Goal: Task Accomplishment & Management: Manage account settings

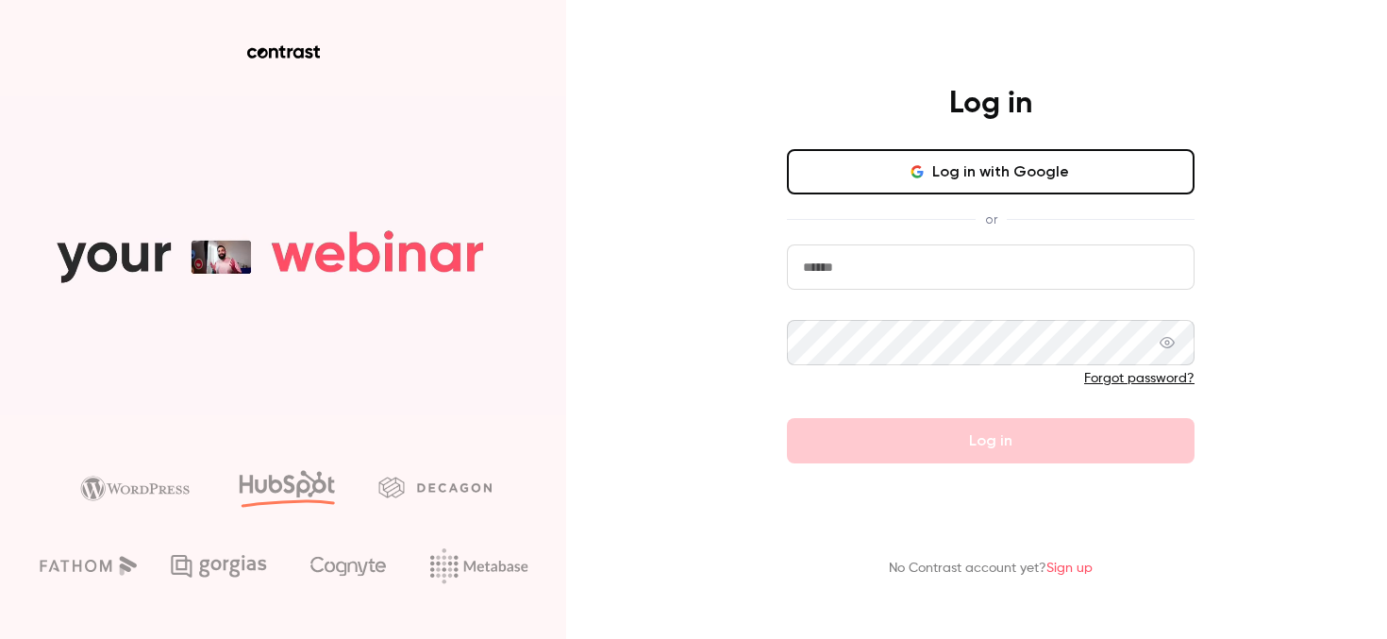
type input "**********"
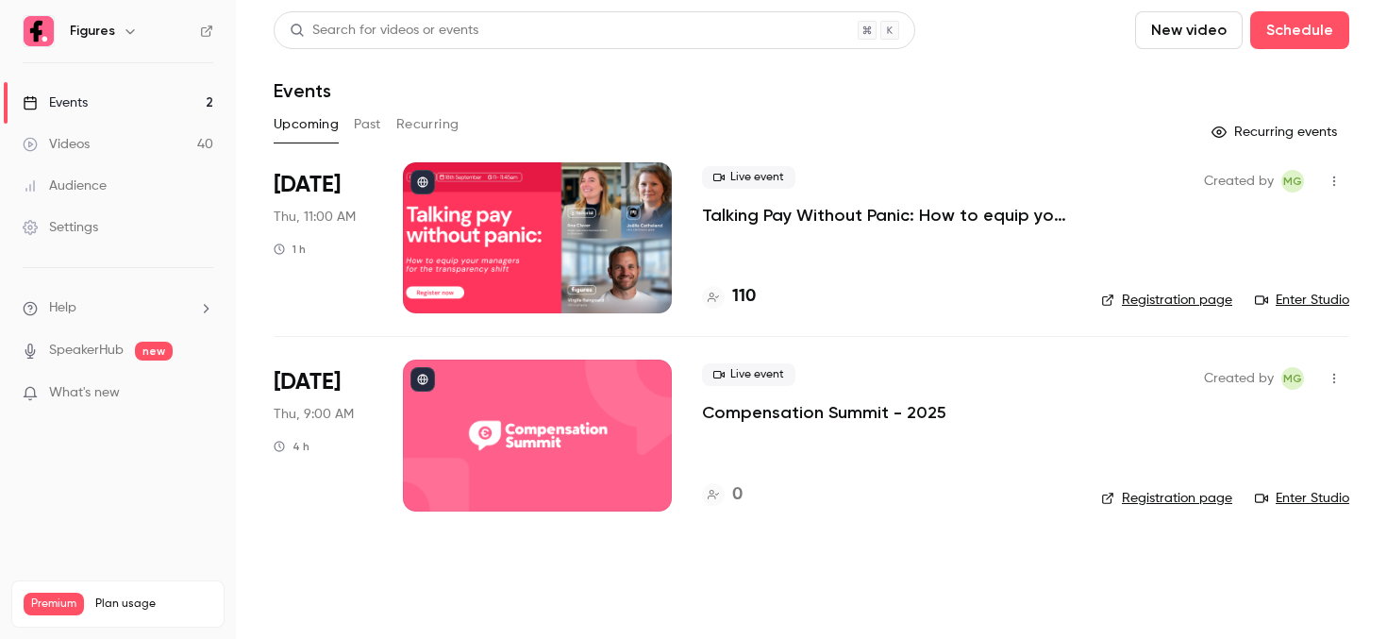
click at [521, 193] on div at bounding box center [537, 237] width 269 height 151
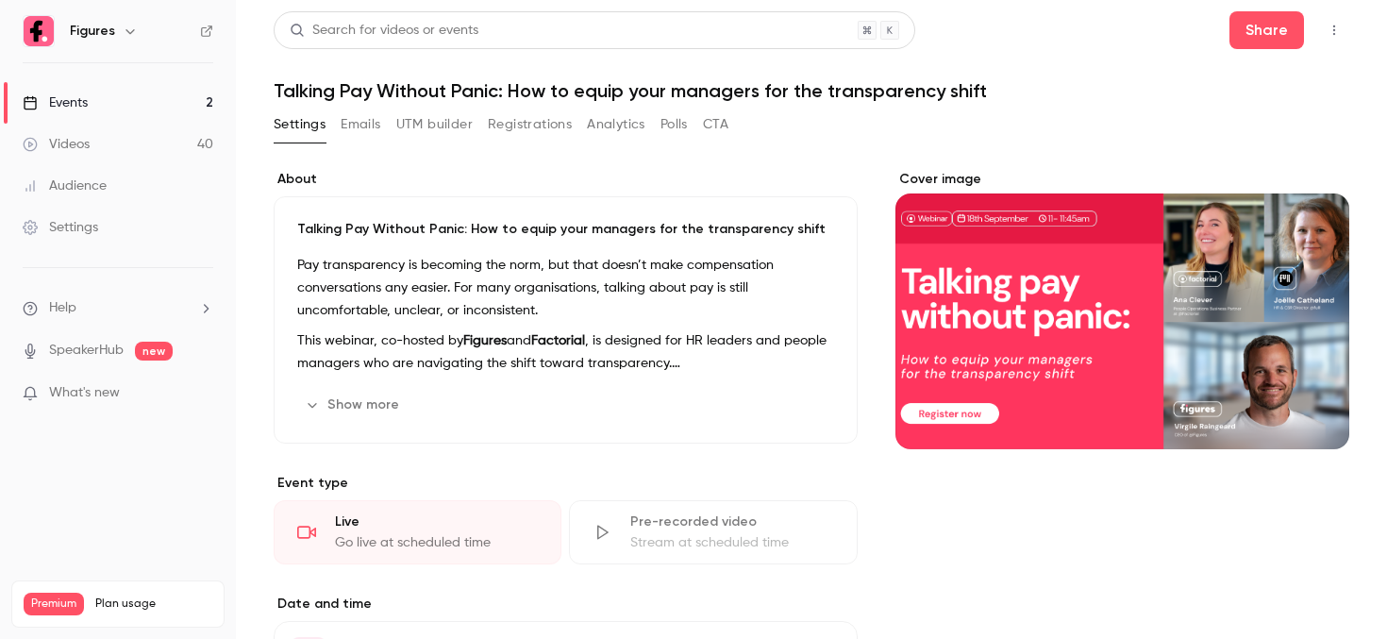
click at [510, 114] on button "Registrations" at bounding box center [530, 124] width 84 height 30
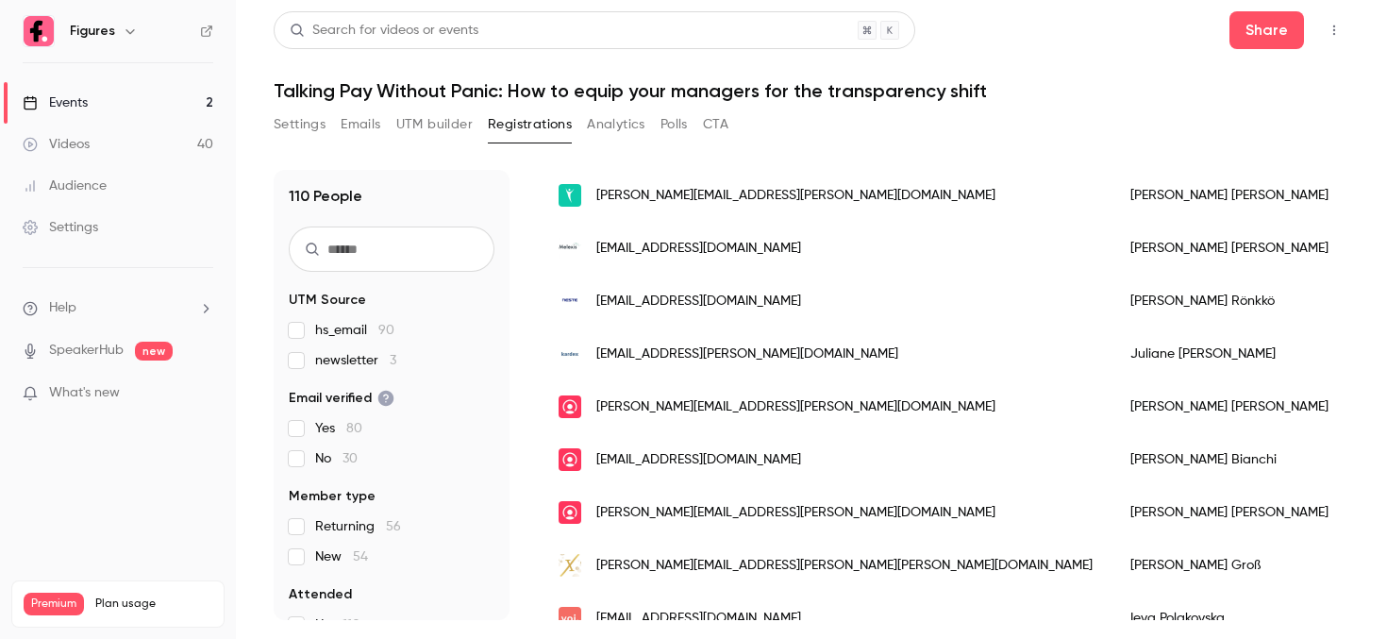
scroll to position [250, 0]
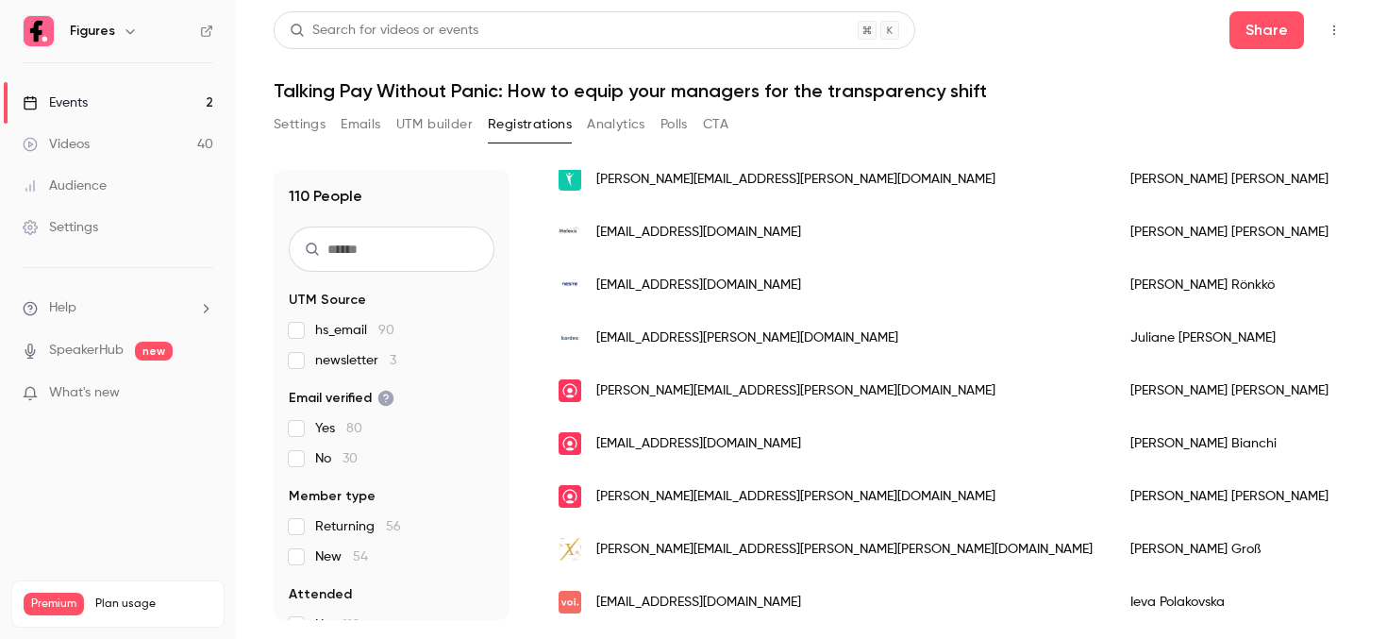
click at [630, 597] on span "[EMAIL_ADDRESS][DOMAIN_NAME]" at bounding box center [698, 602] width 205 height 20
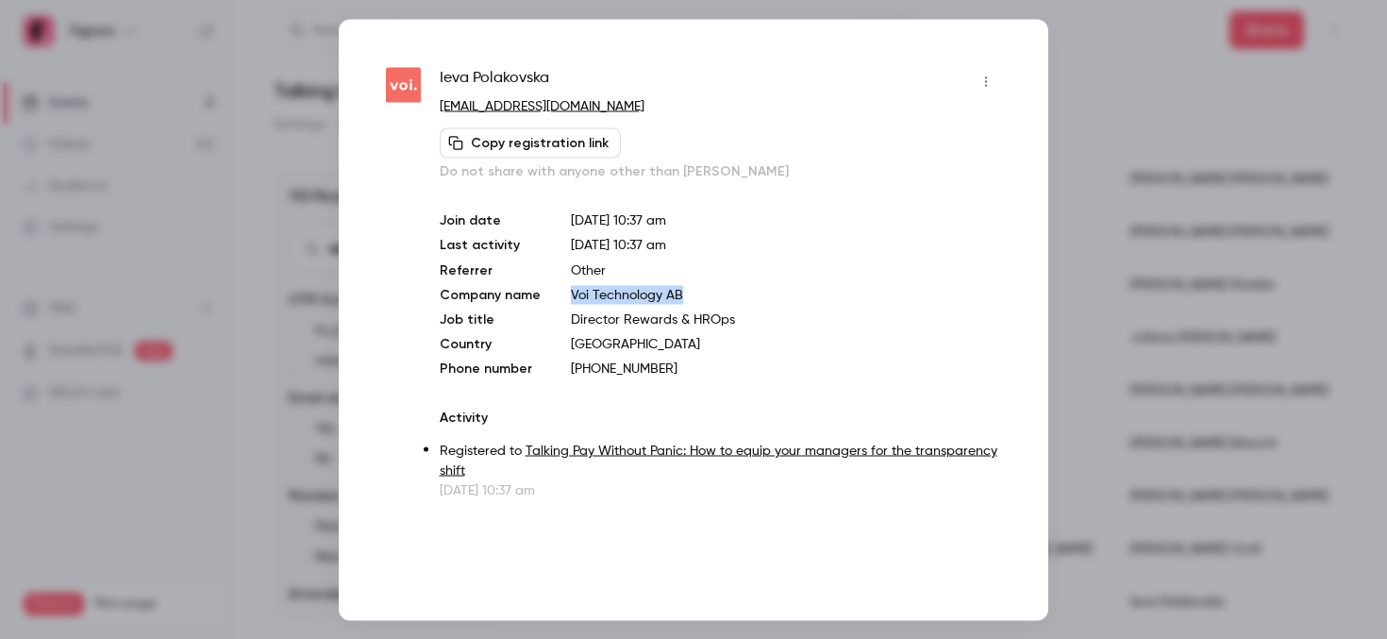
drag, startPoint x: 564, startPoint y: 290, endPoint x: 688, endPoint y: 290, distance: 123.6
click at [688, 290] on div "Join date [DATE] 10:37 am Last activity [DATE] 10:37 am Referrer Other Company …" at bounding box center [720, 293] width 561 height 167
copy p "Voi Technology AB"
click at [1095, 80] on div at bounding box center [693, 319] width 1387 height 639
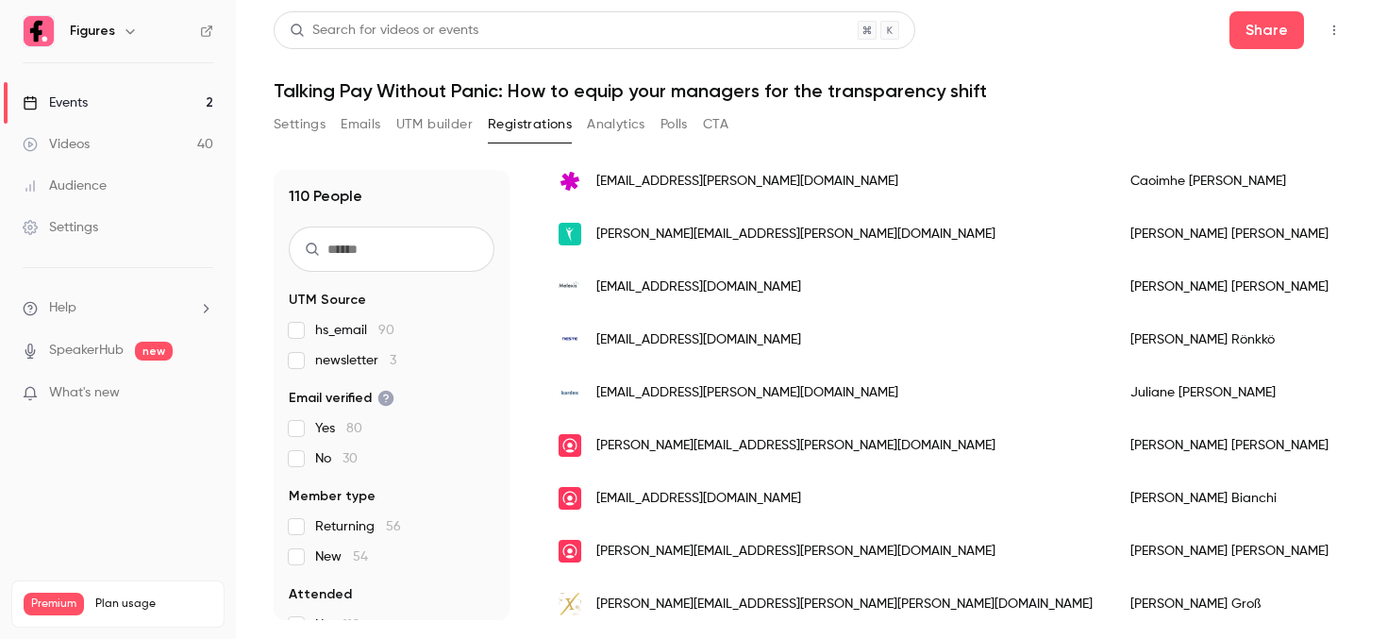
scroll to position [197, 0]
click at [777, 584] on div "[PERSON_NAME][EMAIL_ADDRESS][PERSON_NAME][PERSON_NAME][DOMAIN_NAME]" at bounding box center [826, 602] width 572 height 53
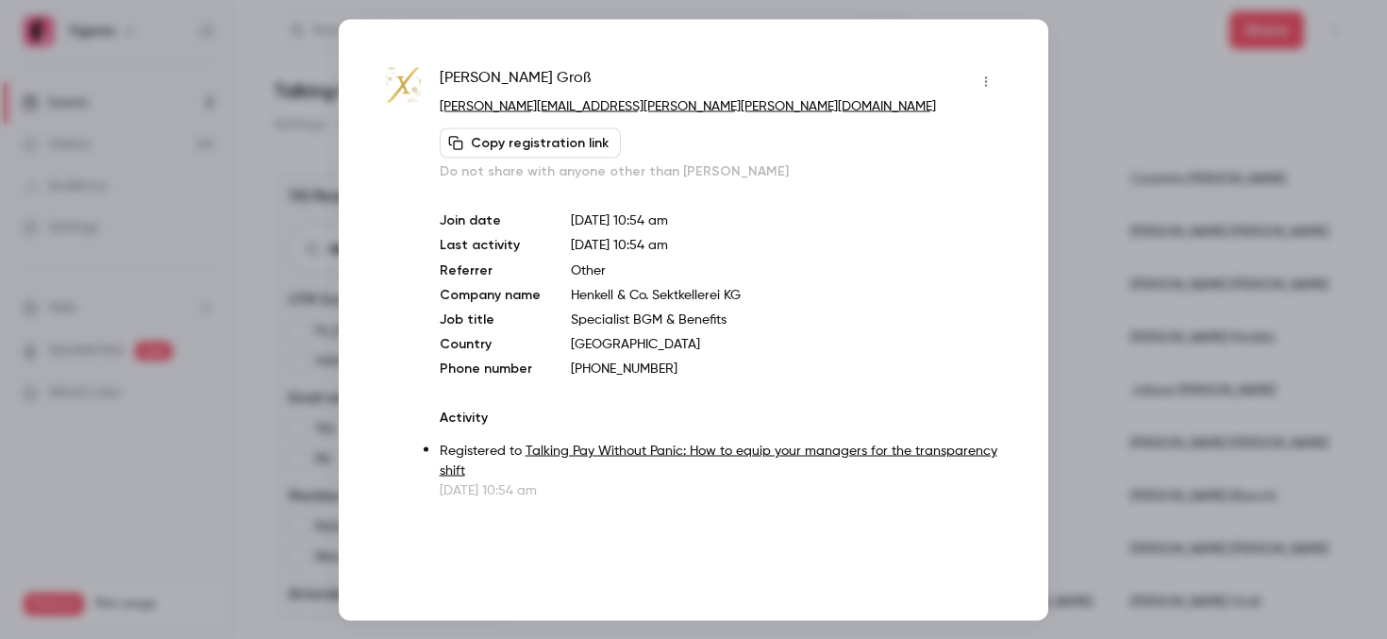
click at [1126, 293] on div at bounding box center [693, 319] width 1387 height 639
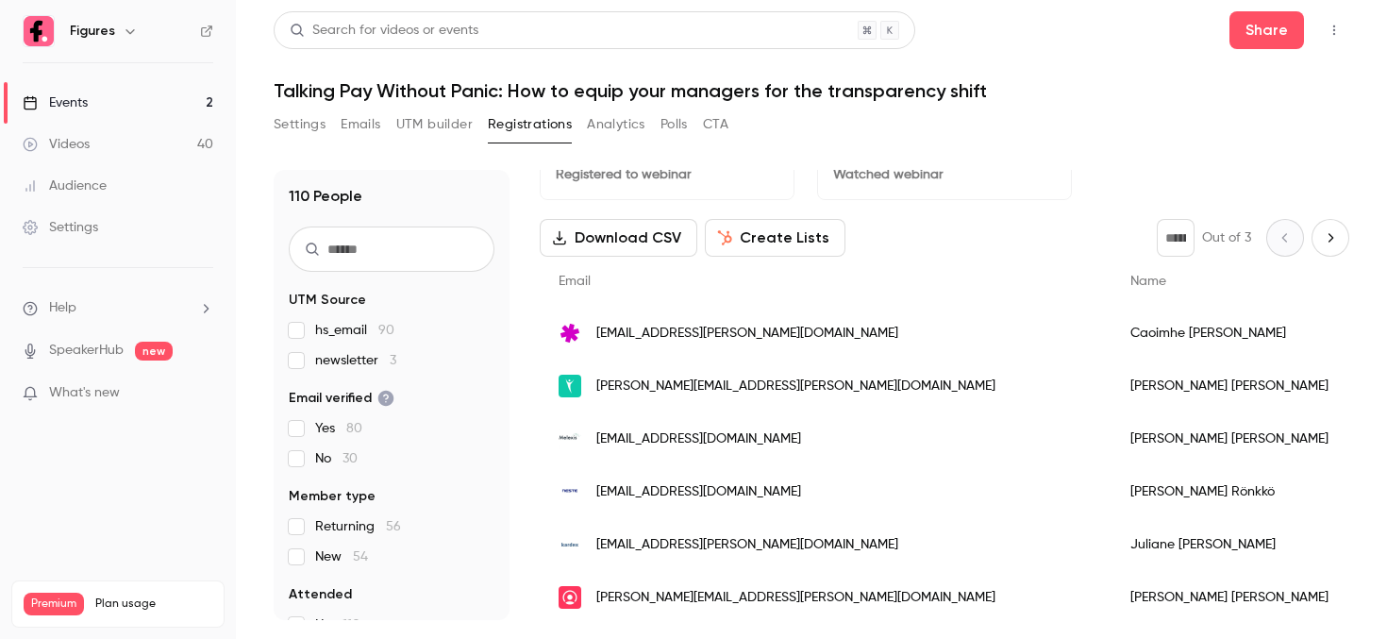
scroll to position [0, 0]
